Goal: Browse casually

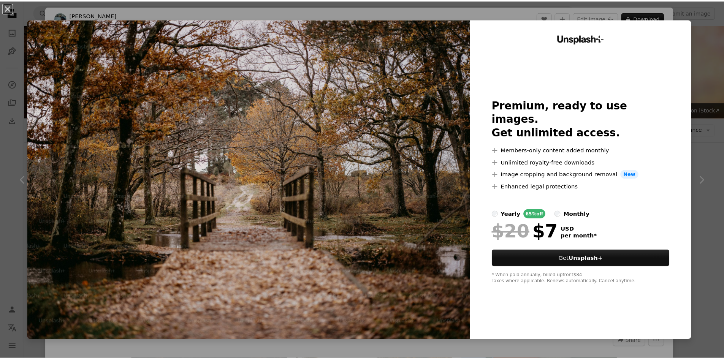
scroll to position [6838, 0]
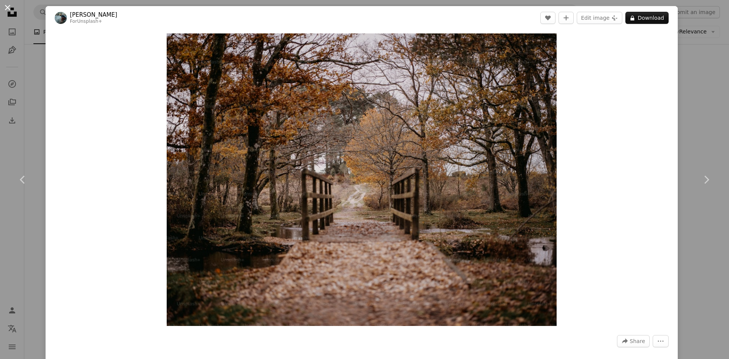
click at [9, 4] on button "An X shape" at bounding box center [7, 7] width 9 height 9
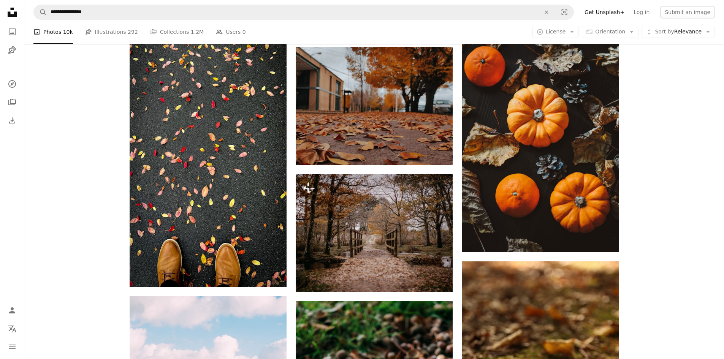
scroll to position [1443, 0]
